Goal: Task Accomplishment & Management: Manage account settings

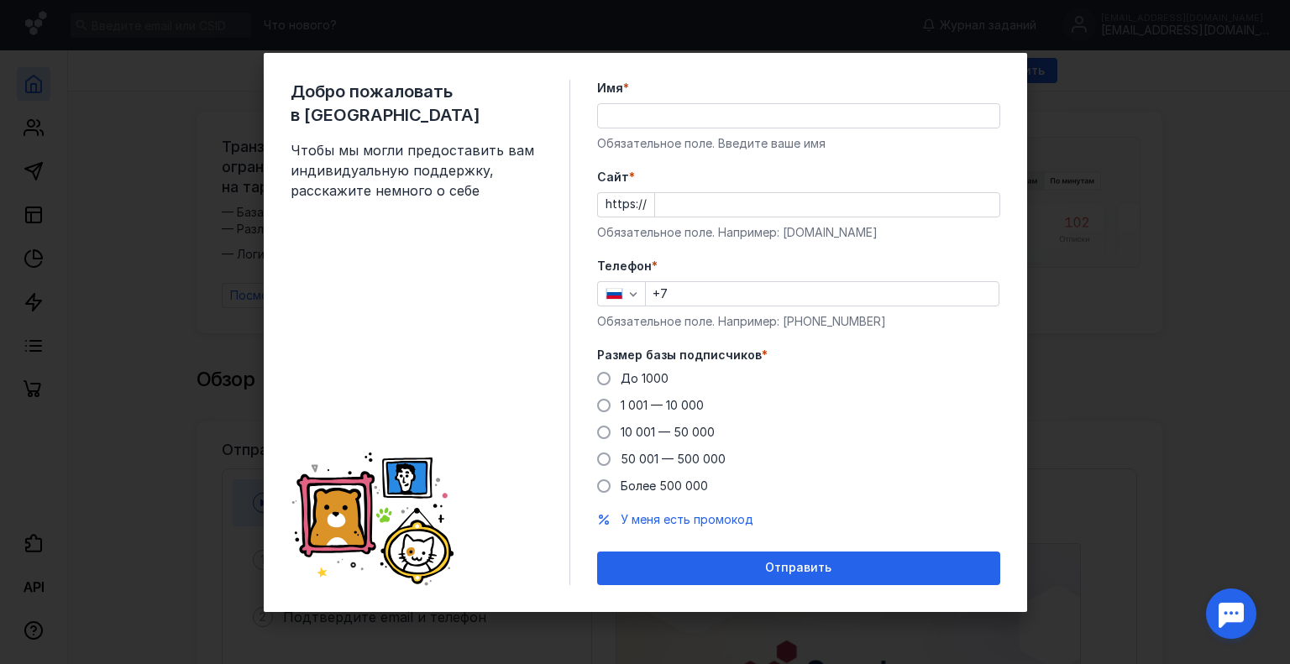
drag, startPoint x: 0, startPoint y: 0, endPoint x: 686, endPoint y: 107, distance: 694.4
click at [686, 107] on input "Имя *" at bounding box center [798, 116] width 401 height 24
type input "[PERSON_NAME]"
click at [691, 199] on input "Cайт *" at bounding box center [827, 205] width 344 height 24
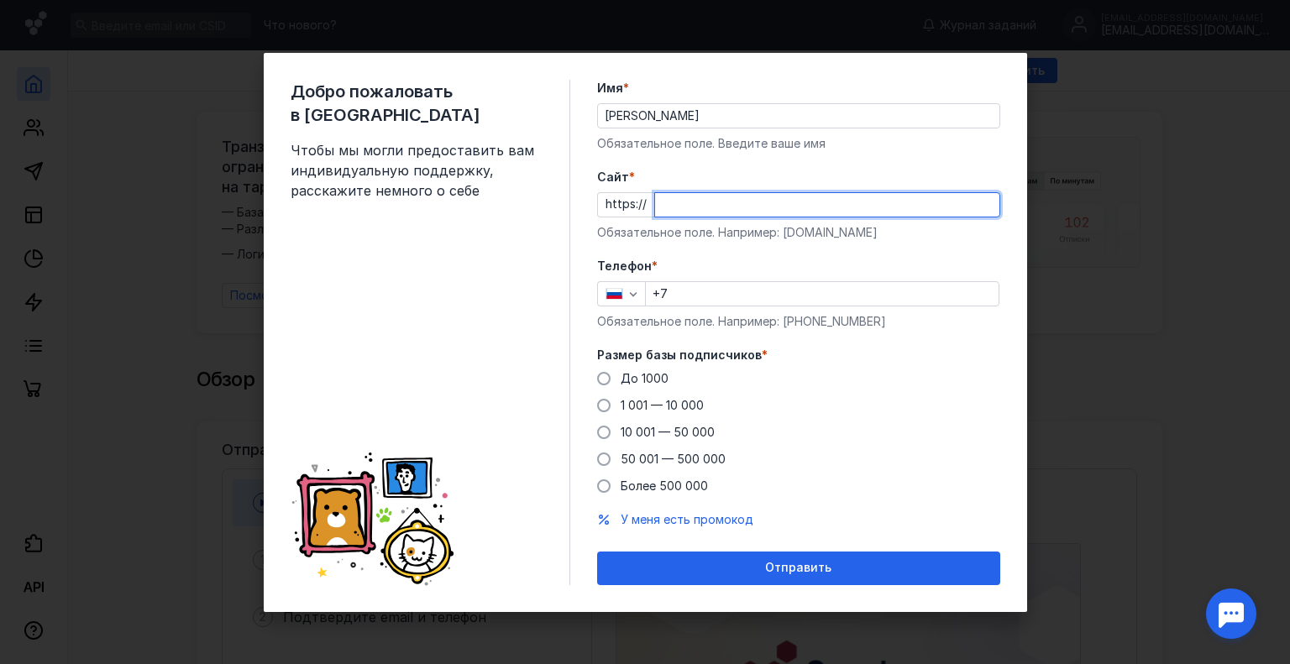
paste input "[DOMAIN_NAME][URL]"
type input "[DOMAIN_NAME][URL]"
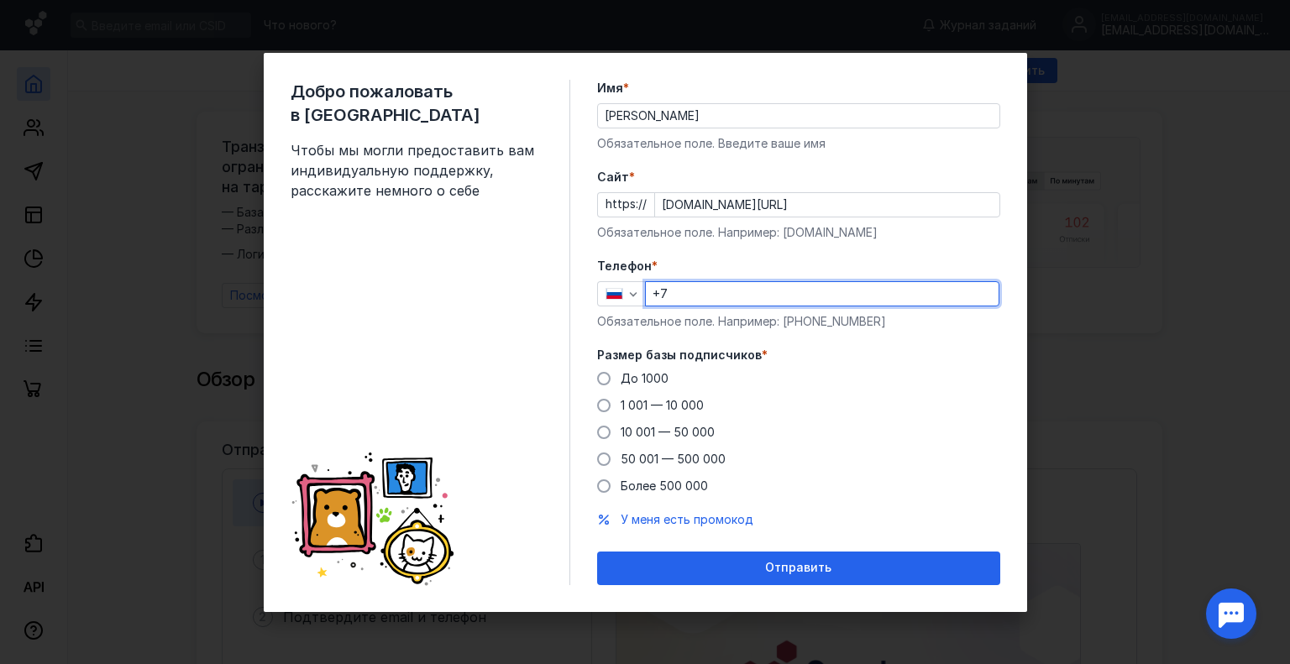
click at [734, 291] on input "+7" at bounding box center [822, 294] width 353 height 24
type input "[PHONE_NUMBER]"
click at [653, 379] on span "До 1000" at bounding box center [645, 378] width 48 height 14
click at [0, 0] on input "До 1000" at bounding box center [0, 0] width 0 height 0
click at [794, 585] on div "Добро пожаловать в Sendsay Чтобы мы могли предоставить вам индивидуальную подде…" at bounding box center [645, 332] width 763 height 559
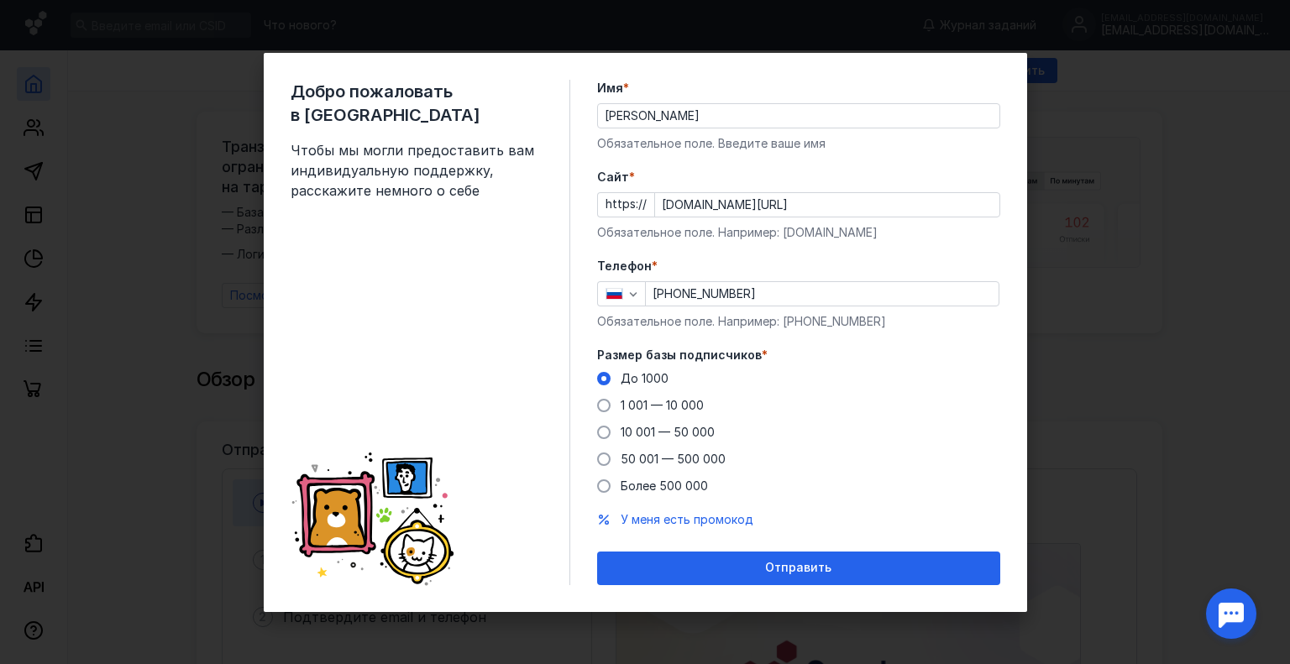
click at [800, 574] on div "Отправить" at bounding box center [798, 569] width 403 height 34
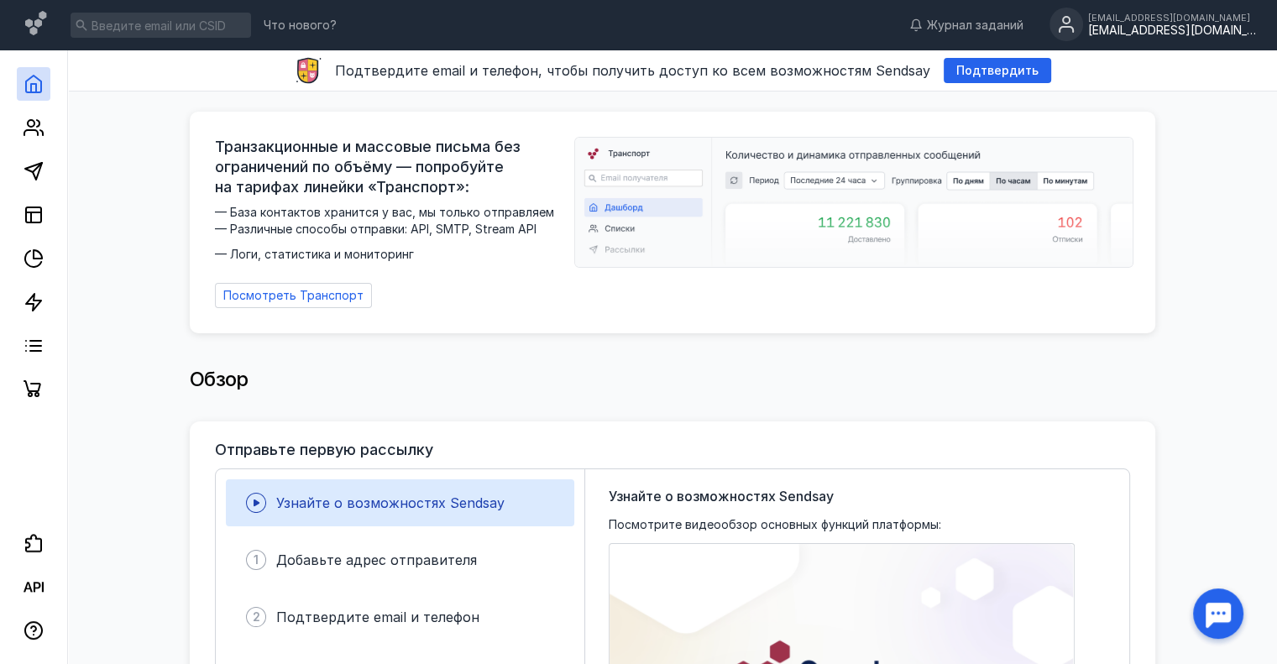
click at [1107, 34] on div "[EMAIL_ADDRESS][DOMAIN_NAME]" at bounding box center [1173, 31] width 168 height 14
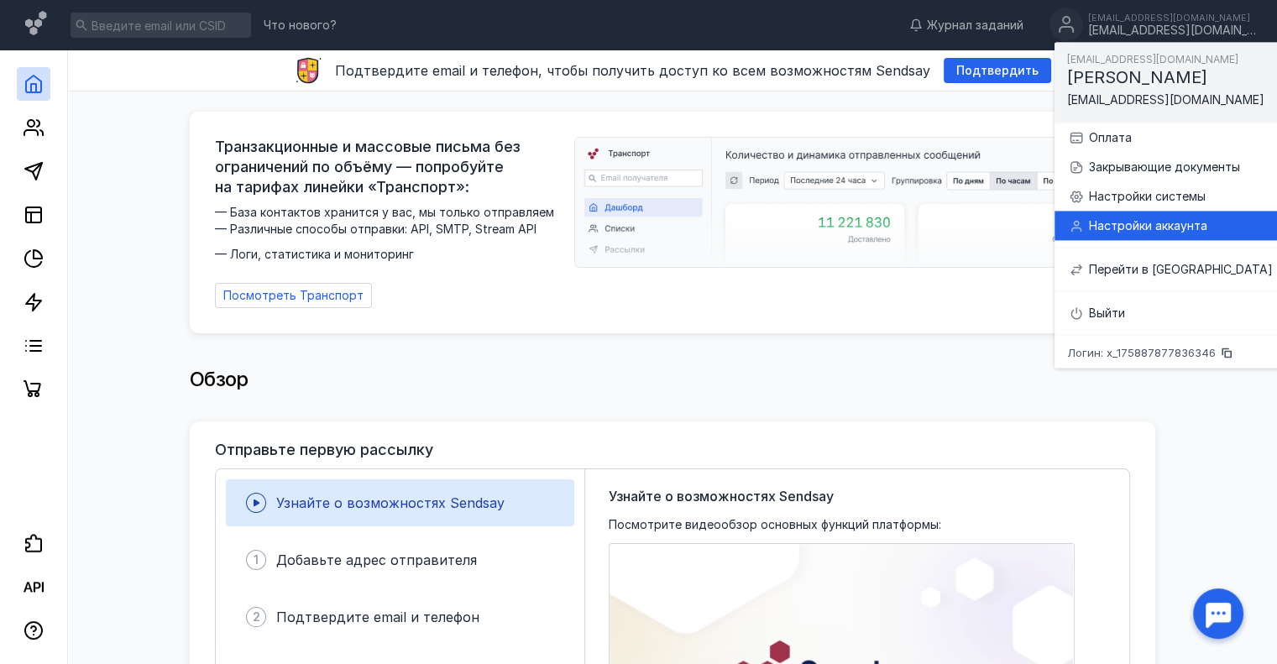
click at [1131, 235] on div "Настройки аккаунта" at bounding box center [1170, 225] width 205 height 29
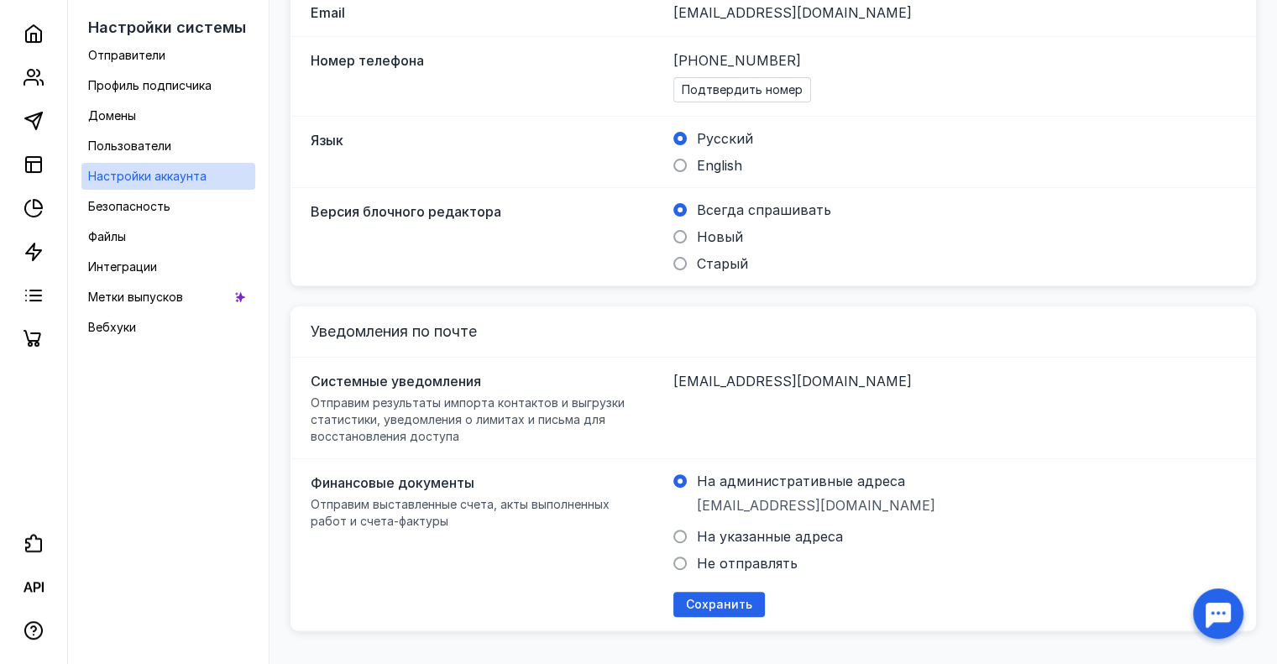
scroll to position [511, 0]
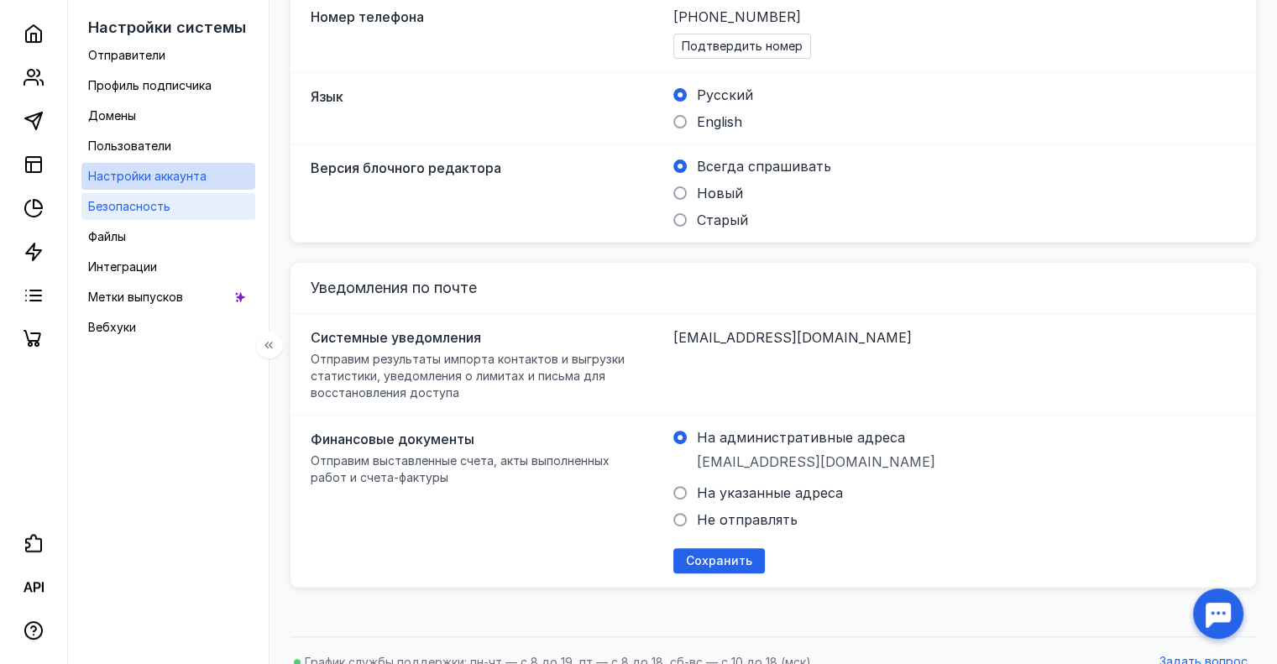
click at [177, 197] on link "Безопасность" at bounding box center [168, 206] width 174 height 27
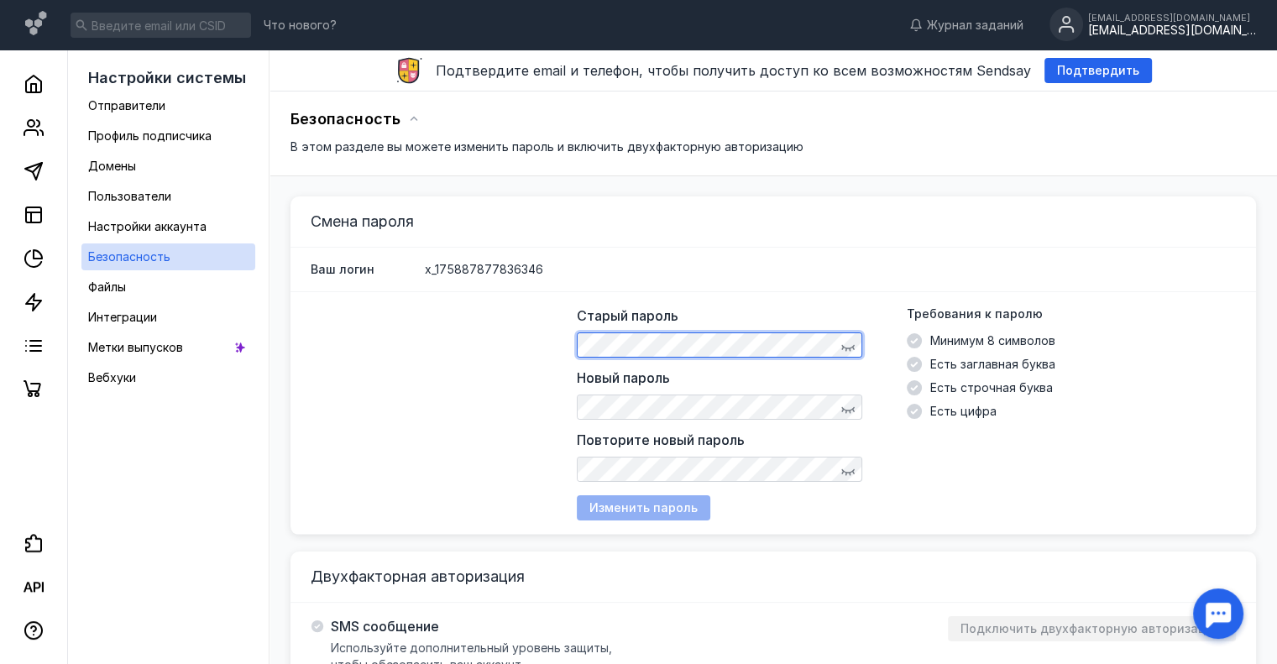
click at [644, 425] on div "Старый пароль Новый пароль Повторите новый пароль" at bounding box center [720, 394] width 286 height 176
